Goal: Find specific page/section

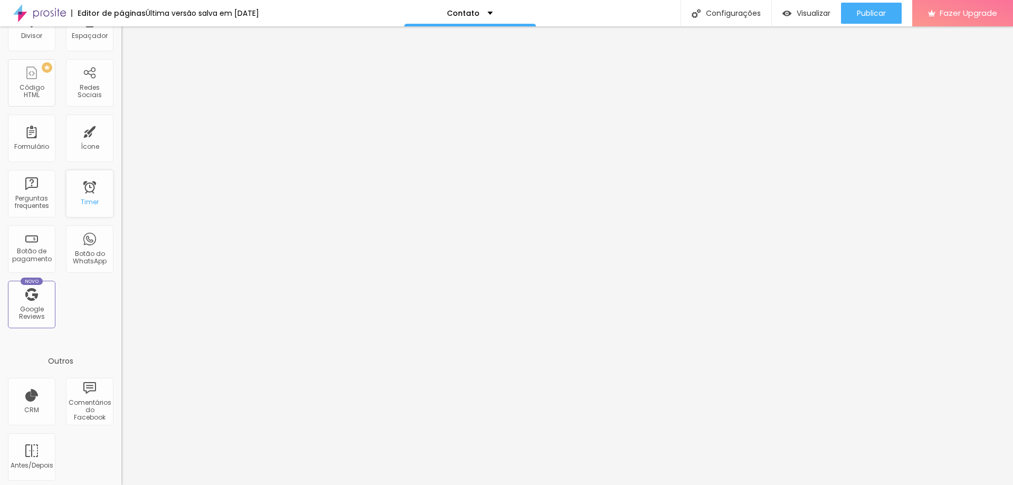
scroll to position [230, 0]
click at [35, 191] on div "Perguntas frequentes" at bounding box center [32, 198] width 42 height 15
click at [26, 201] on div "Perguntas frequentes" at bounding box center [32, 198] width 42 height 15
click at [88, 252] on div "Botão do WhatsApp" at bounding box center [90, 253] width 42 height 15
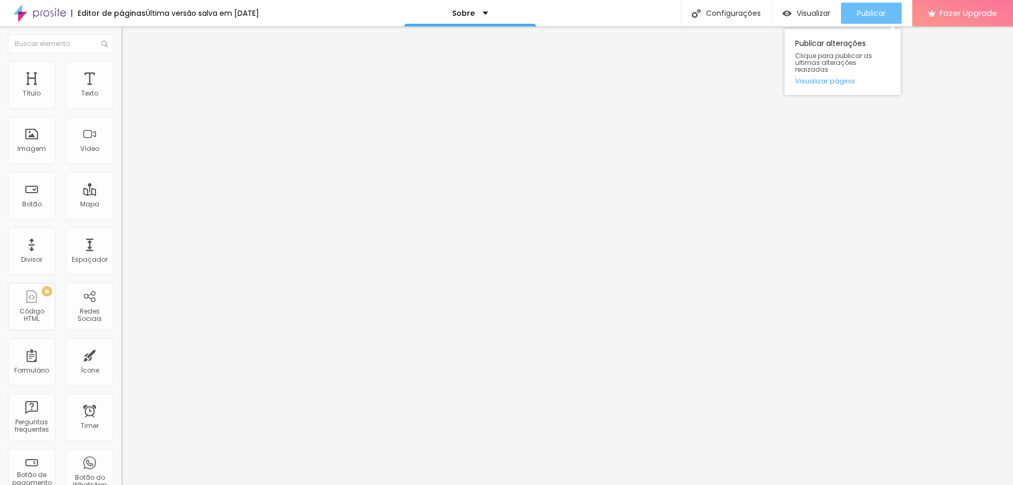
click at [867, 16] on span "Publicar" at bounding box center [871, 13] width 29 height 8
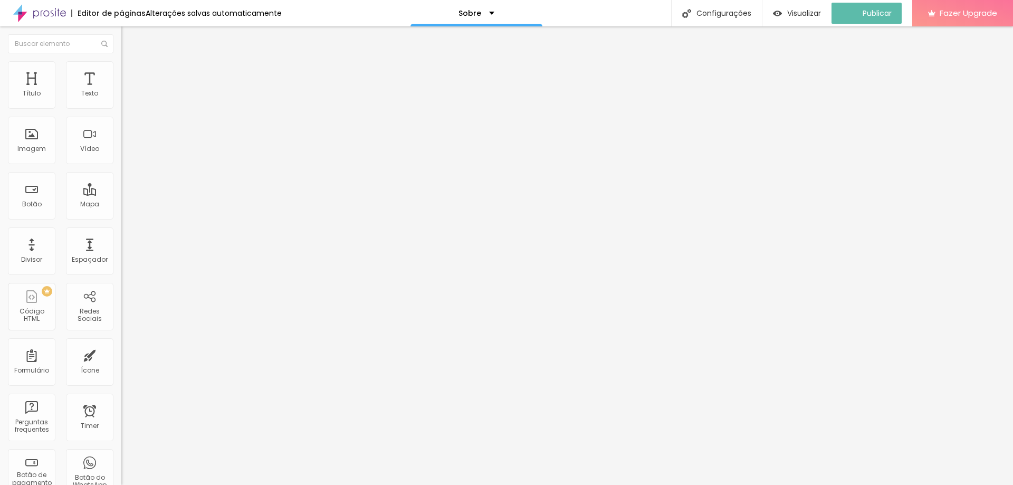
click at [131, 71] on span "Avançado" at bounding box center [148, 68] width 35 height 9
click at [121, 61] on li "Estilo" at bounding box center [181, 56] width 121 height 11
click at [497, 15] on div "Sobre" at bounding box center [481, 13] width 132 height 26
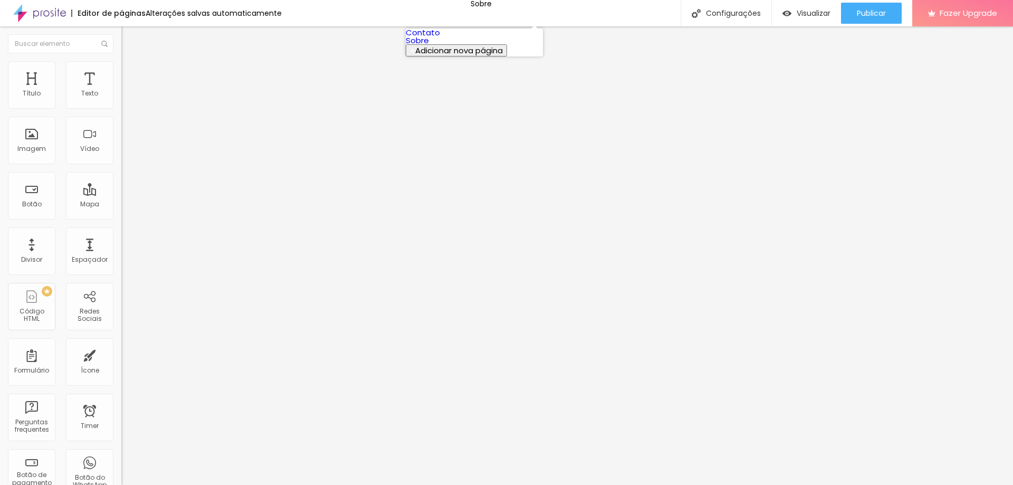
click at [440, 38] on link "Contato" at bounding box center [423, 32] width 34 height 11
